Goal: Find contact information: Find contact information

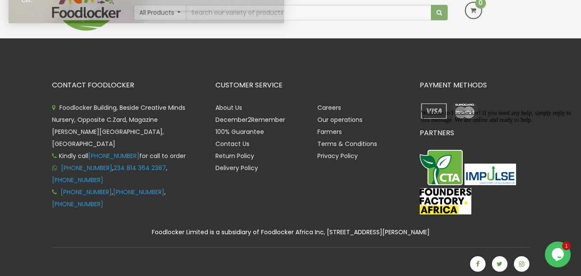
scroll to position [1853, 0]
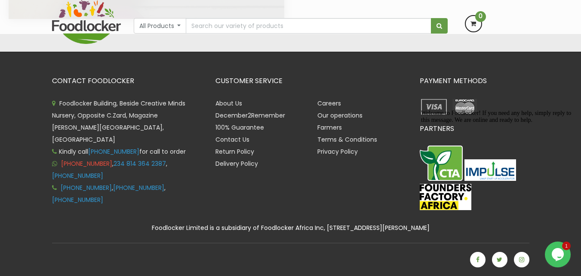
drag, startPoint x: 60, startPoint y: 154, endPoint x: 114, endPoint y: 152, distance: 53.8
click at [114, 157] on li "[PHONE_NUMBER] , 234 814 364 2387 , [PHONE_NUMBER]" at bounding box center [127, 169] width 151 height 24
copy link "[PHONE_NUMBER]"
click at [230, 136] on link "Contact Us" at bounding box center [233, 139] width 34 height 9
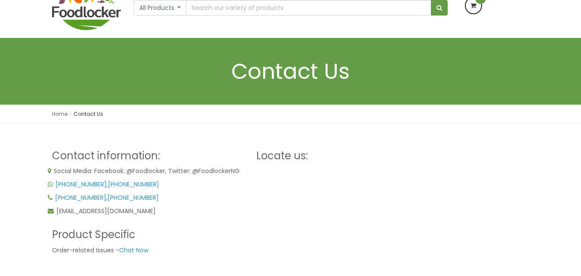
scroll to position [129, 0]
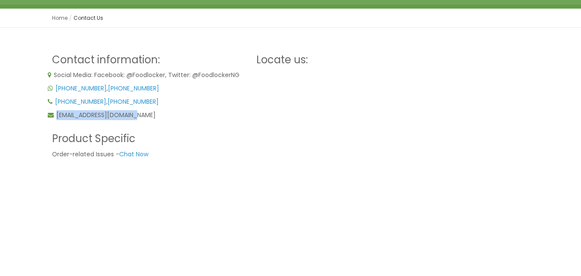
drag, startPoint x: 162, startPoint y: 110, endPoint x: 56, endPoint y: 113, distance: 105.9
click at [56, 113] on div "Social Media: Facebook: @Foodlocker, Twitter: @FoodlockerNG [PHONE_NUMBER] , [P…" at bounding box center [148, 95] width 200 height 50
copy span "order@foodlocker.com.ng"
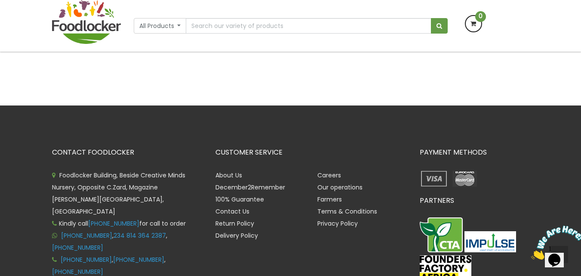
scroll to position [344, 0]
